Goal: Use online tool/utility: Utilize a website feature to perform a specific function

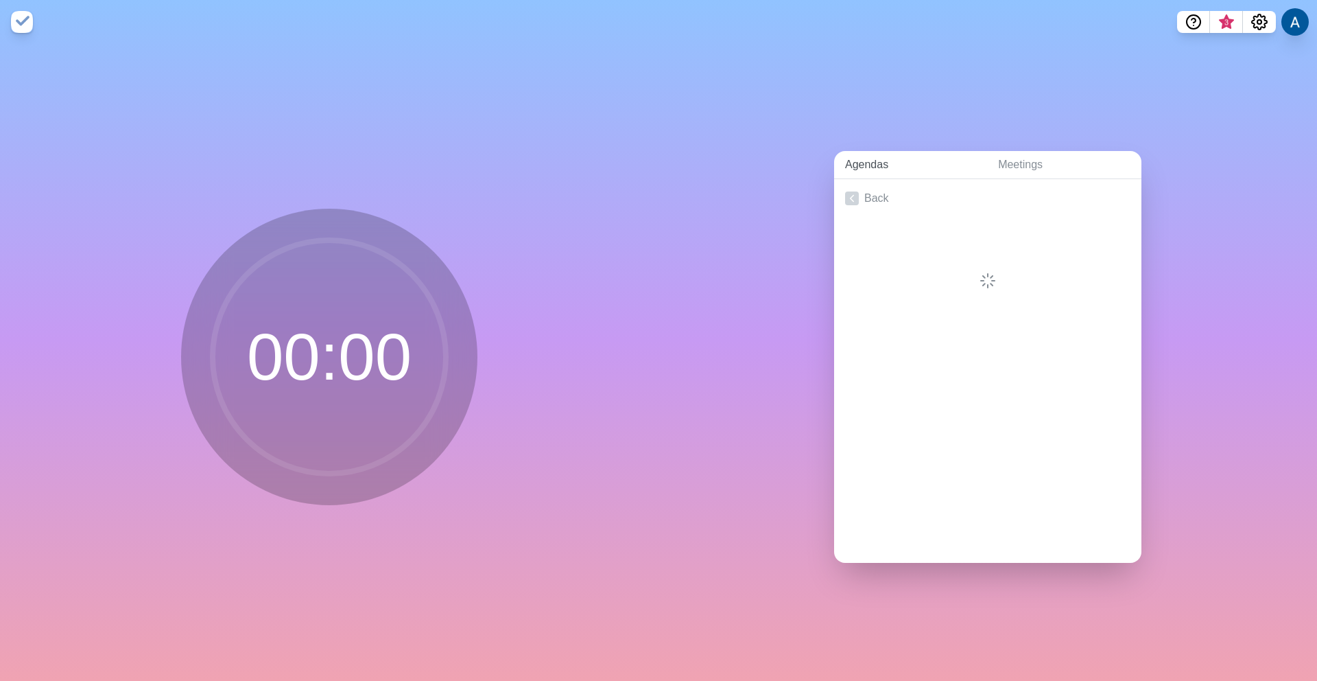
click at [862, 163] on link "Agendas" at bounding box center [910, 165] width 153 height 28
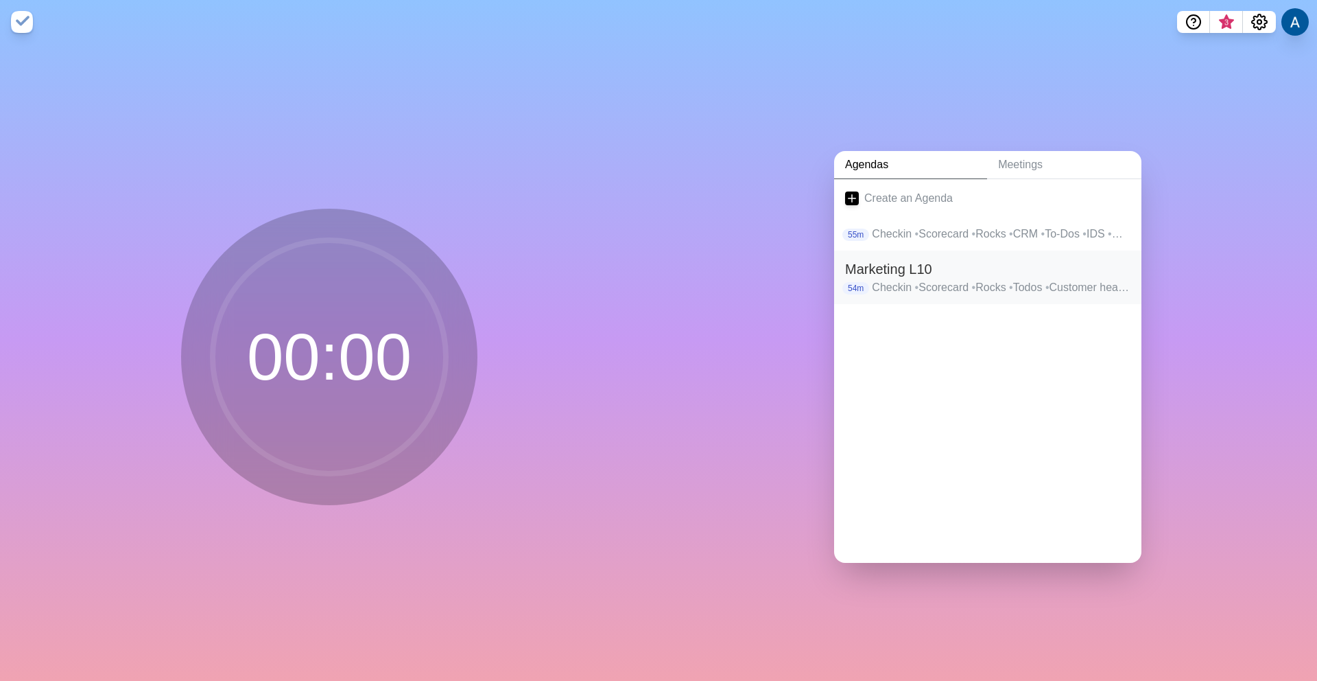
click at [888, 280] on p "Checkin • Scorecard • Rocks • Todos • Customer headlines • IDS • Wrapup" at bounding box center [1001, 287] width 259 height 16
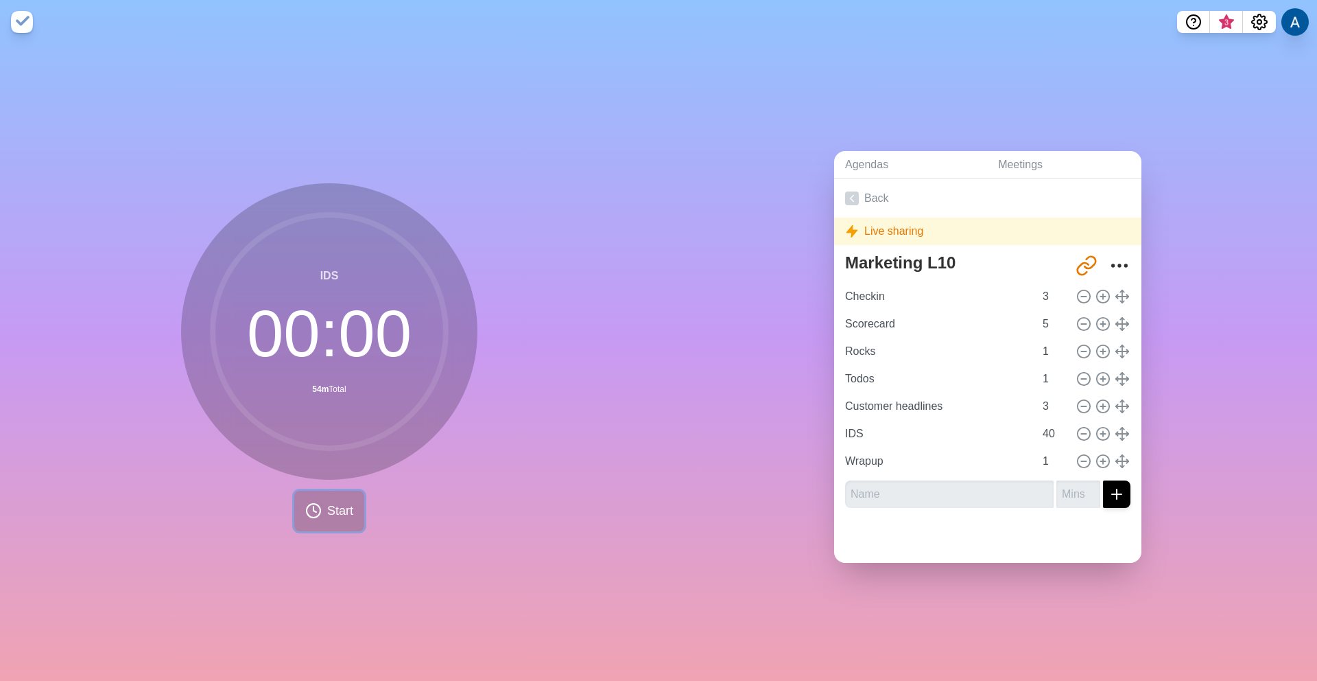
click at [313, 509] on circle at bounding box center [314, 511] width 14 height 14
click at [336, 501] on span "Start" at bounding box center [340, 510] width 26 height 19
click at [335, 501] on span "Start" at bounding box center [340, 510] width 26 height 19
click at [844, 185] on link "Back" at bounding box center [987, 198] width 307 height 38
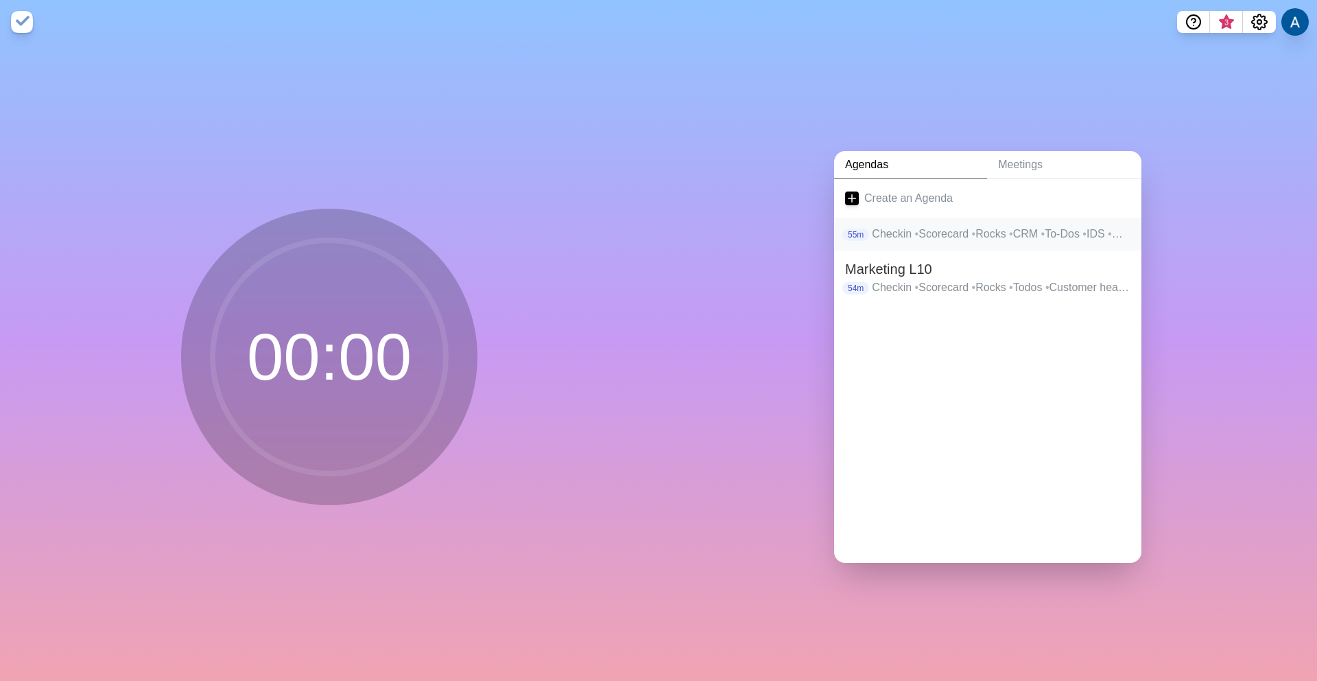
click at [901, 226] on p "Checkin • Scorecard • Rocks • CRM • To-Dos • IDS • Wrap up" at bounding box center [1001, 234] width 259 height 16
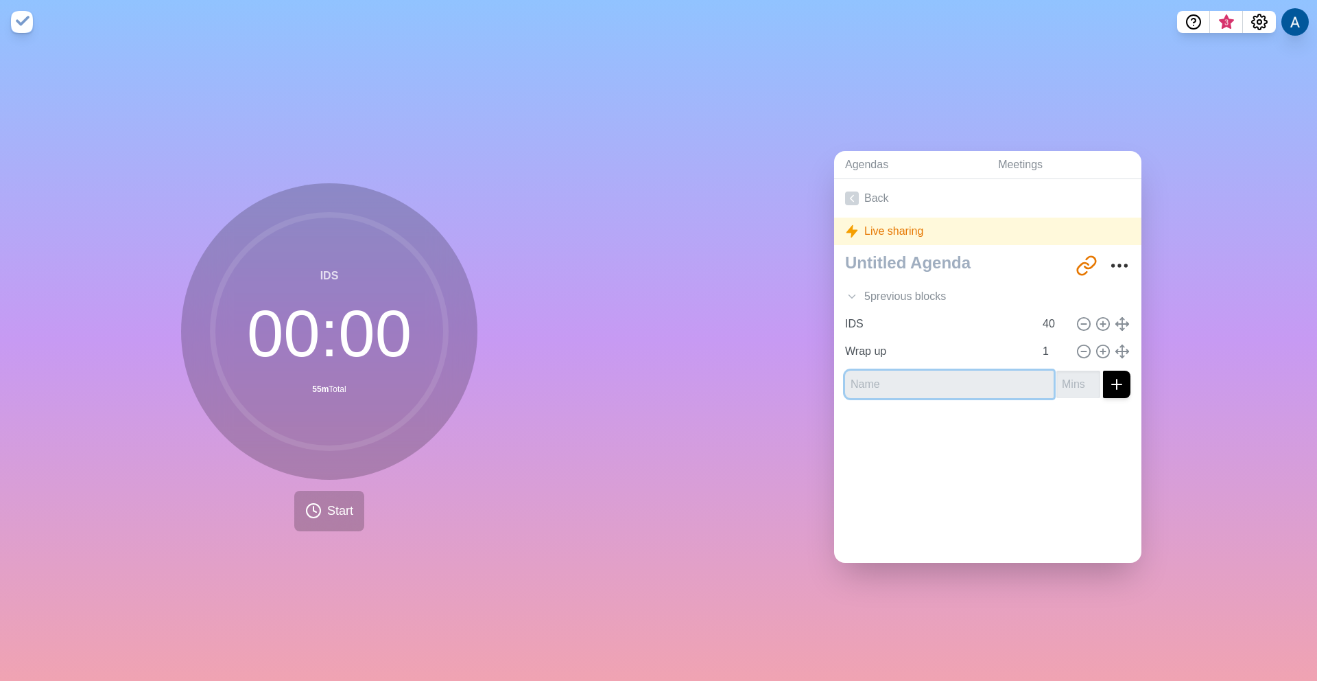
click at [879, 377] on input "text" at bounding box center [949, 383] width 209 height 27
click at [853, 289] on div "5 previous block s" at bounding box center [987, 296] width 307 height 27
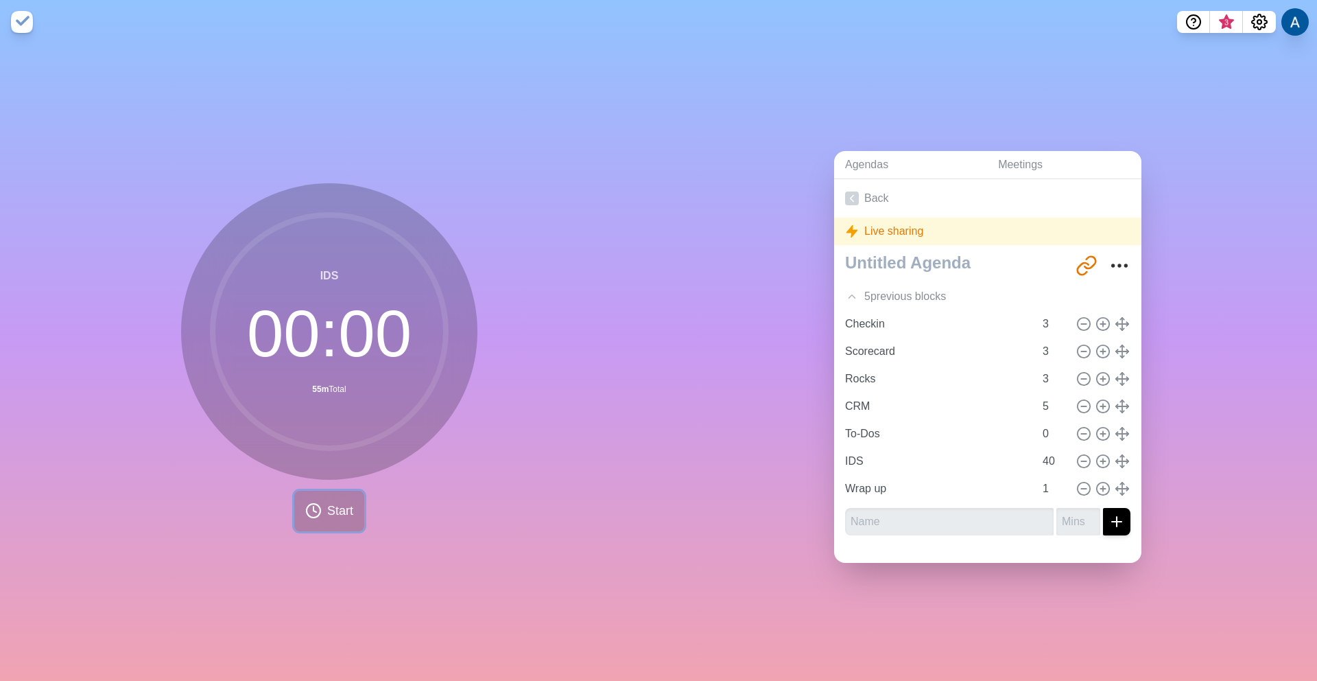
click at [327, 501] on span "Start" at bounding box center [340, 510] width 26 height 19
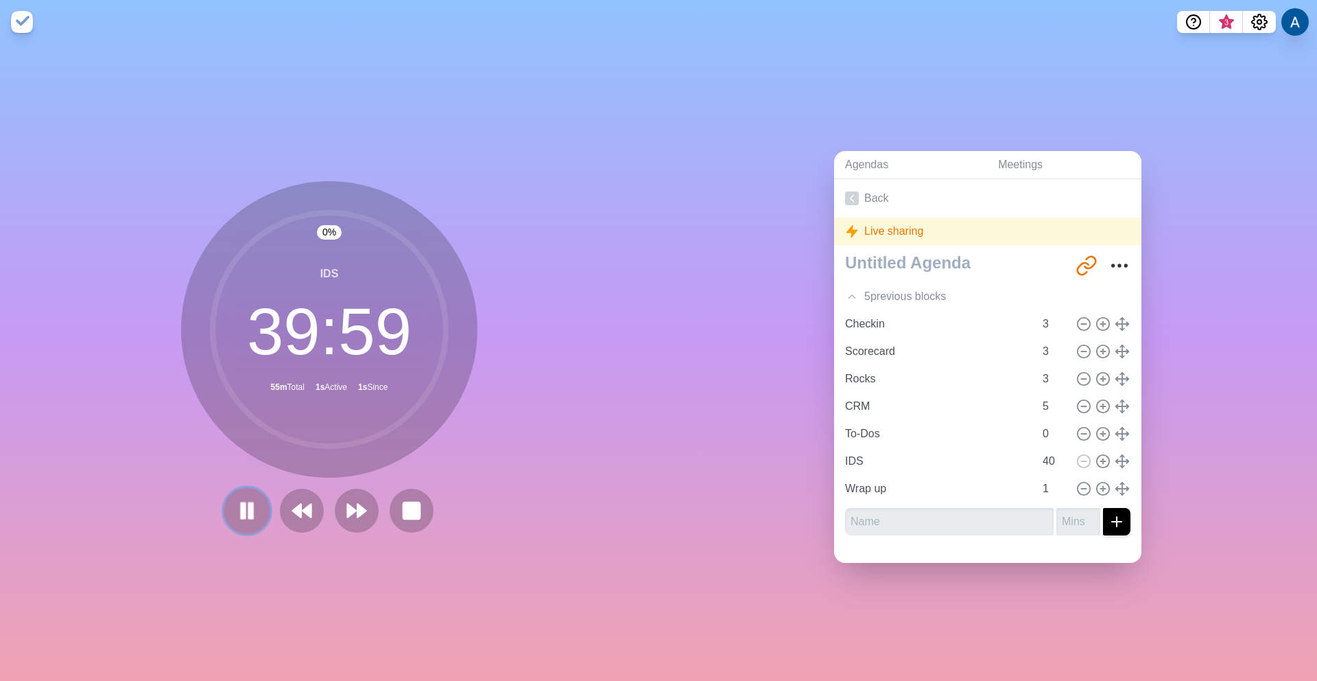
click at [241, 510] on icon at bounding box center [246, 510] width 23 height 23
click at [866, 318] on input "Checkin" at bounding box center [937, 323] width 195 height 27
click at [1126, 322] on polyline at bounding box center [1127, 324] width 2 height 4
click at [293, 513] on icon at bounding box center [301, 510] width 23 height 23
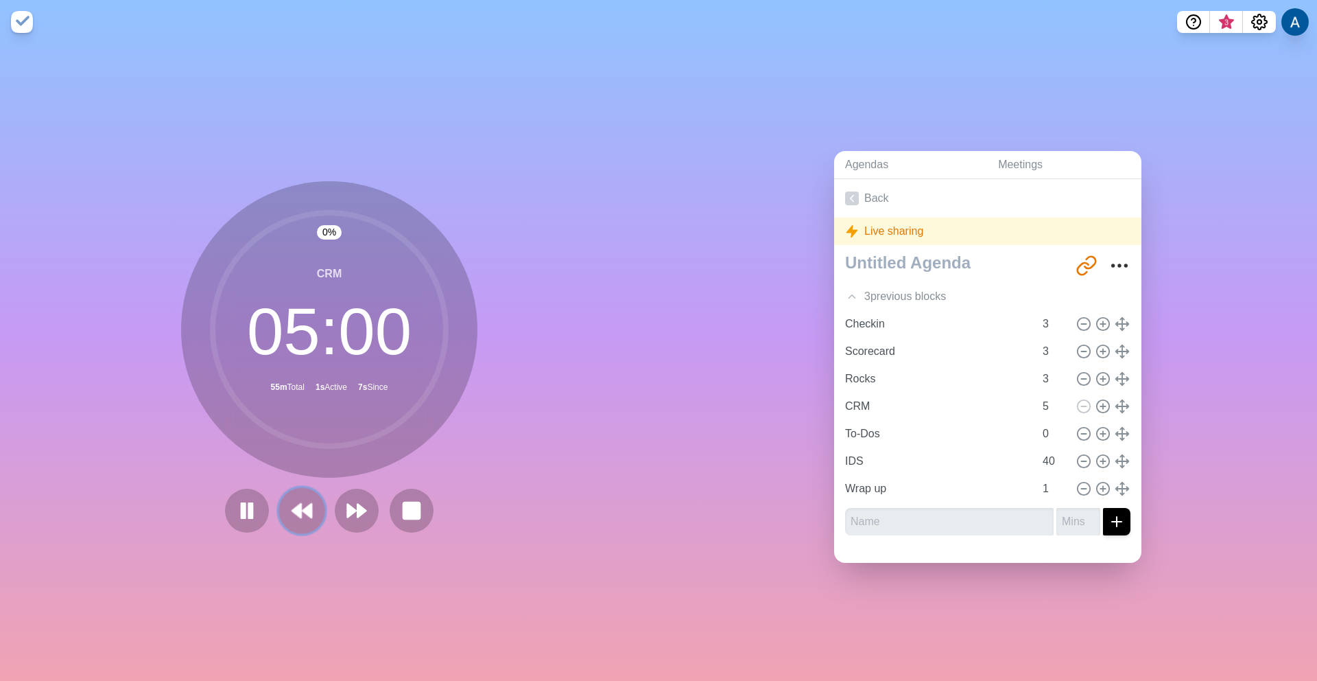
click at [294, 512] on icon at bounding box center [301, 510] width 23 height 23
click at [294, 511] on polygon at bounding box center [296, 511] width 9 height 14
click at [295, 508] on polygon at bounding box center [296, 511] width 9 height 14
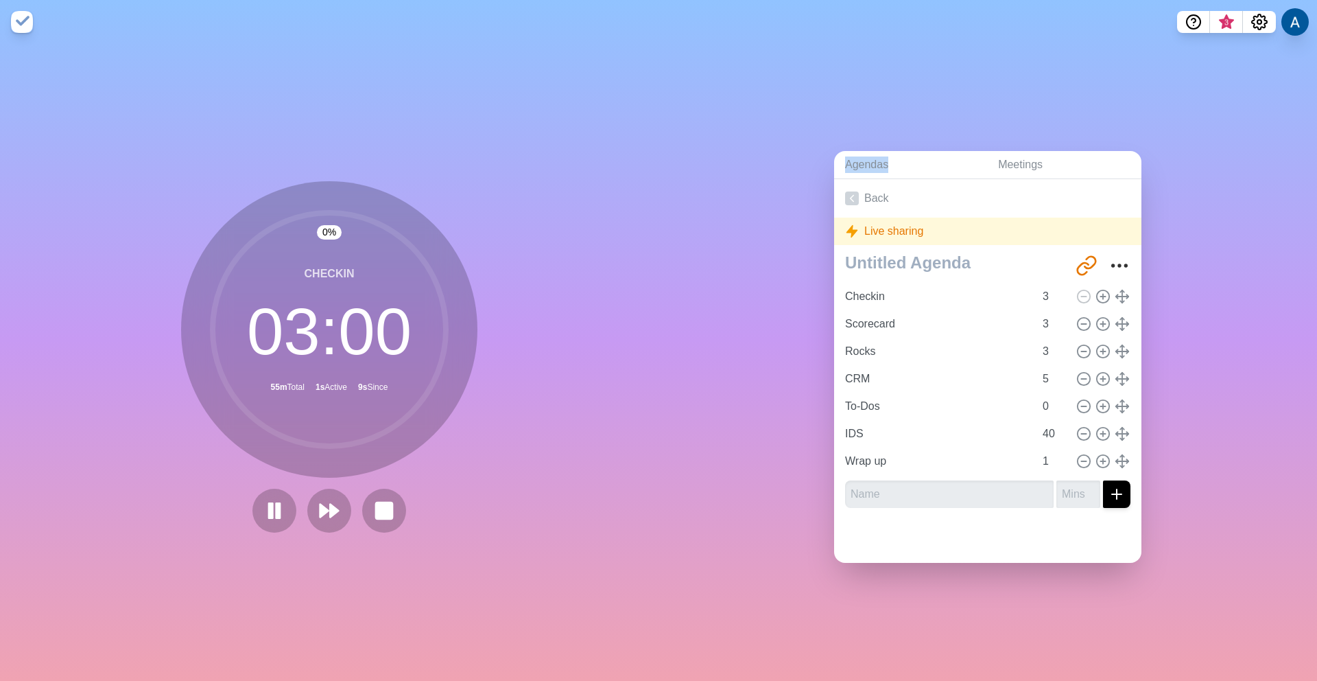
click at [295, 508] on div at bounding box center [329, 510] width 165 height 44
click at [276, 511] on rect at bounding box center [278, 510] width 4 height 15
click at [268, 506] on polygon at bounding box center [275, 509] width 14 height 17
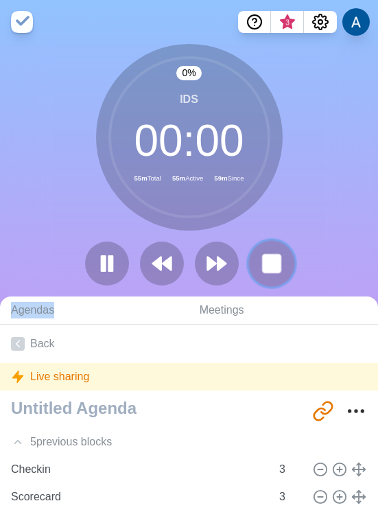
click at [274, 274] on icon at bounding box center [271, 263] width 23 height 23
